Goal: Navigation & Orientation: Go to known website

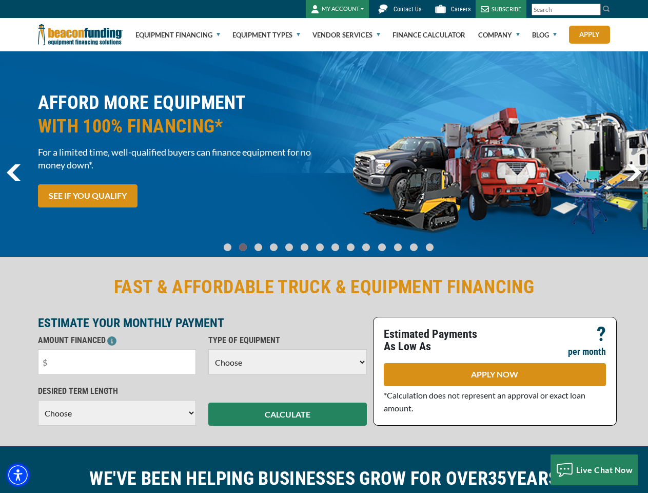
click at [18, 475] on img "Accessibility Menu" at bounding box center [18, 474] width 23 height 23
click at [594, 10] on body "Skip to main content Enable accessibility for low vision Open the accessibility…" at bounding box center [324, 246] width 648 height 493
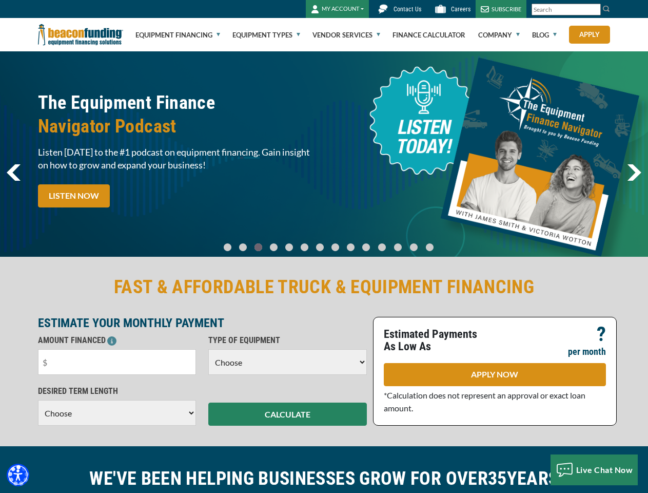
click at [324, 154] on body "Skip to main content Enable accessibility for low vision Open the accessibility…" at bounding box center [324, 246] width 648 height 493
click at [236, 242] on body "Skip to main content Enable accessibility for low vision Open the accessibility…" at bounding box center [324, 246] width 648 height 493
click at [250, 242] on body "Skip to main content Enable accessibility for low vision Open the accessibility…" at bounding box center [324, 246] width 648 height 493
